Goal: Task Accomplishment & Management: Manage account settings

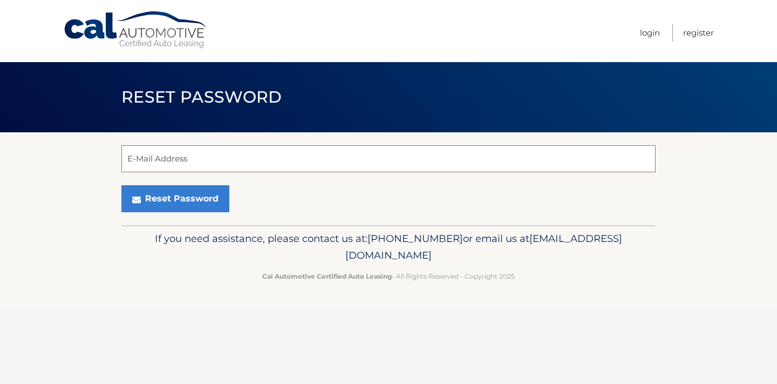
click at [338, 157] on input "E-Mail Address" at bounding box center [388, 158] width 535 height 27
type input "[EMAIL_ADDRESS][DOMAIN_NAME]"
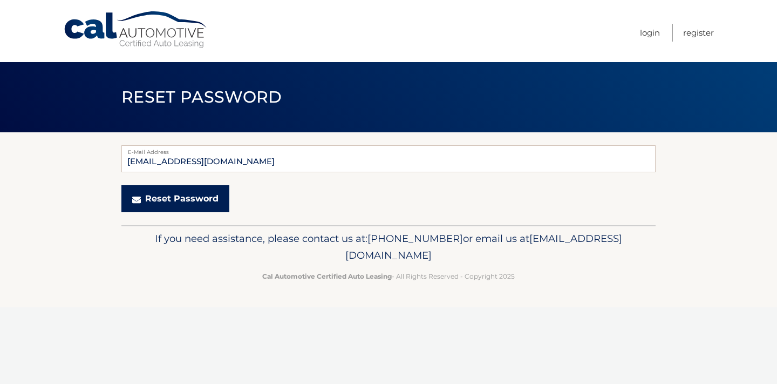
click at [202, 199] on button "Reset Password" at bounding box center [175, 198] width 108 height 27
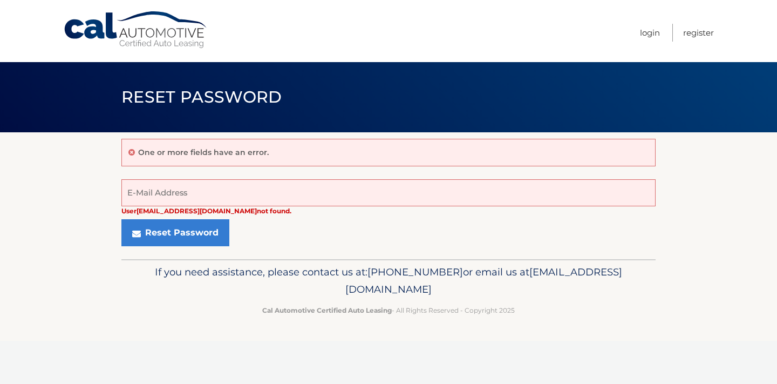
click at [247, 229] on div "Reset Password" at bounding box center [388, 232] width 535 height 27
